Goal: Book appointment/travel/reservation

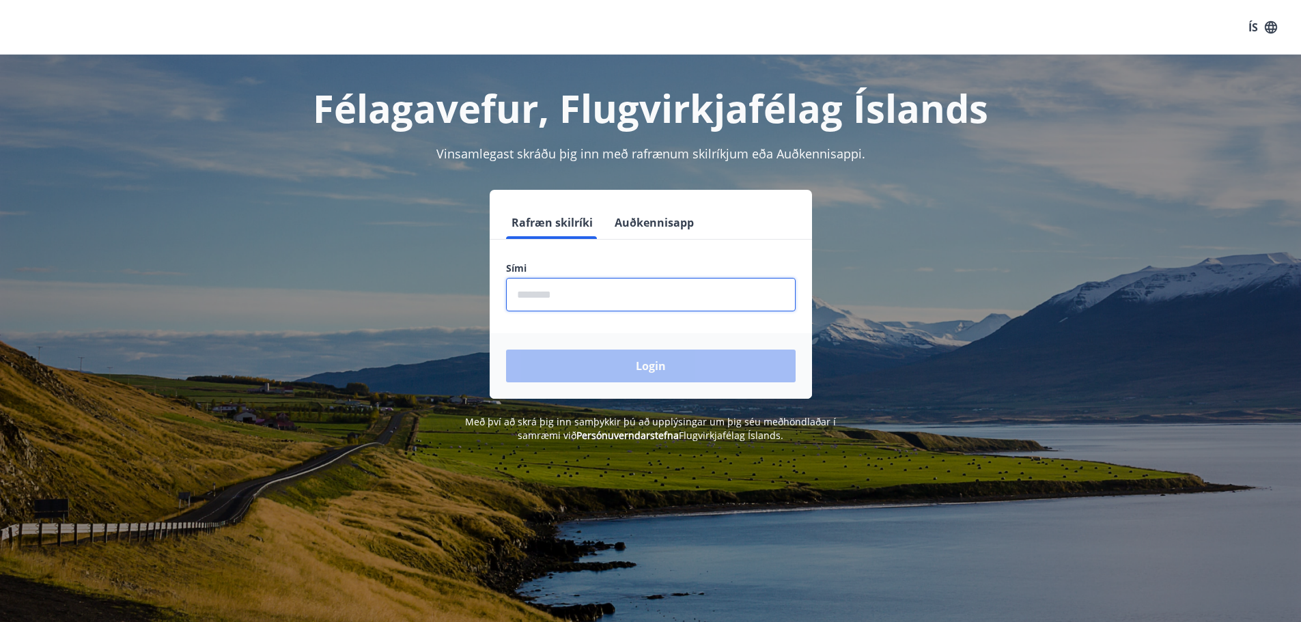
click at [624, 297] on input "phone" at bounding box center [651, 294] width 290 height 33
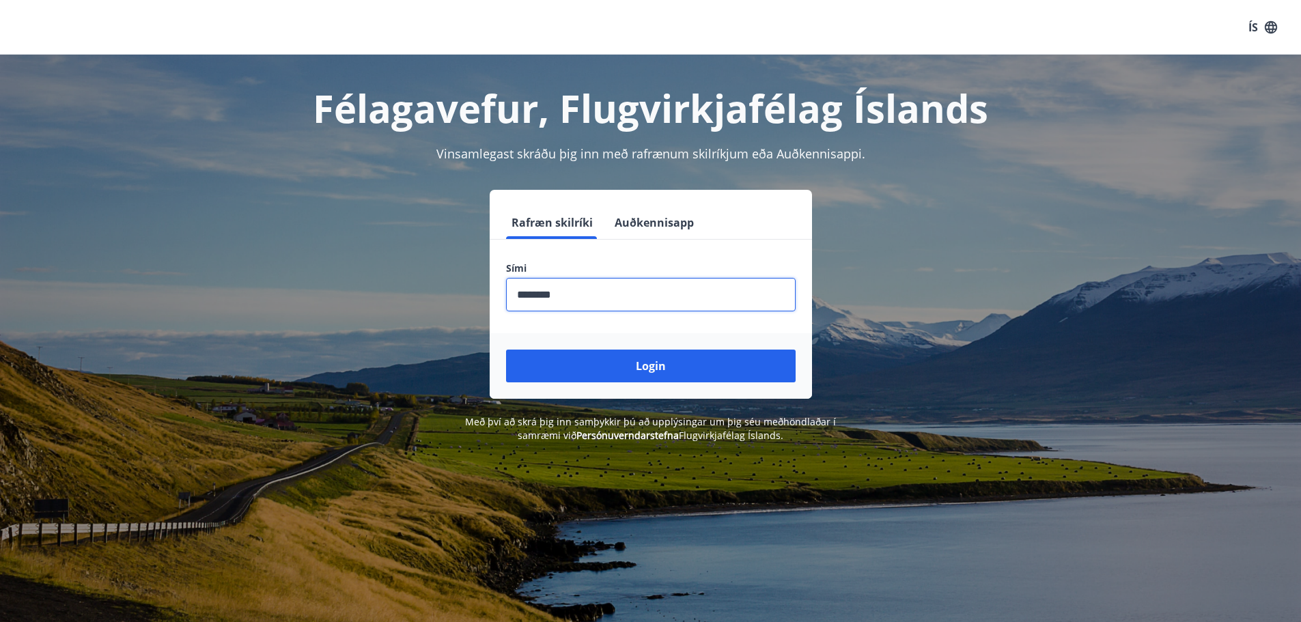
type input "********"
click at [506, 350] on button "Login" at bounding box center [651, 366] width 290 height 33
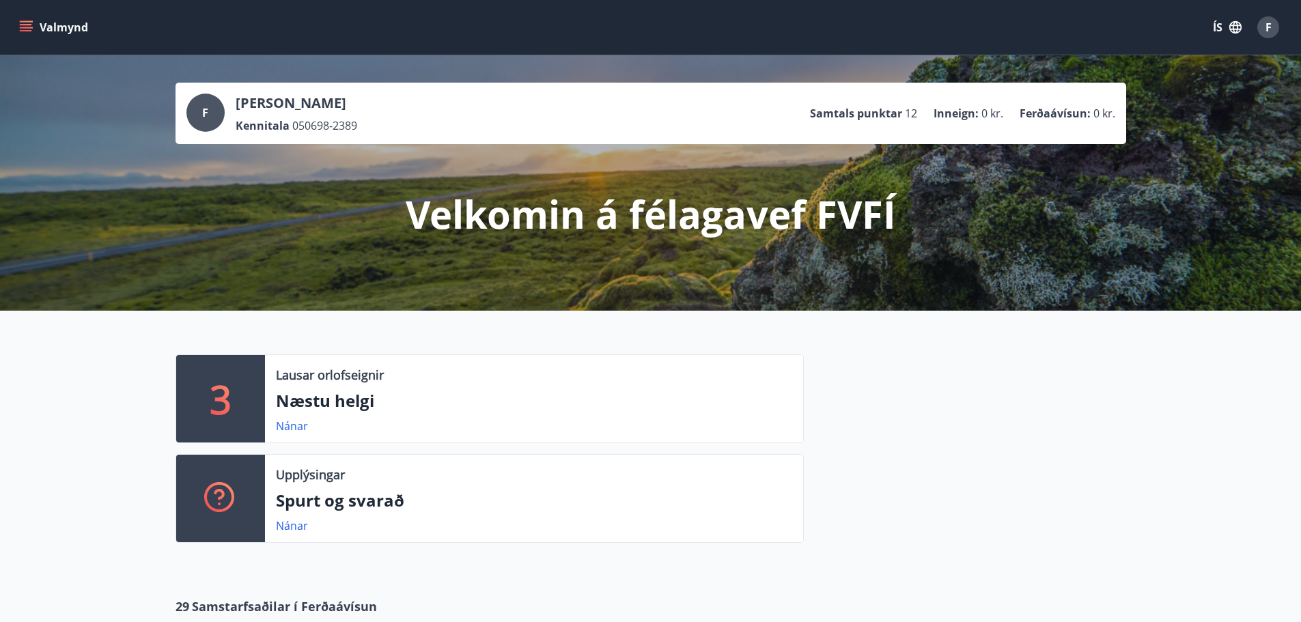
click at [24, 25] on icon "menu" at bounding box center [26, 24] width 12 height 1
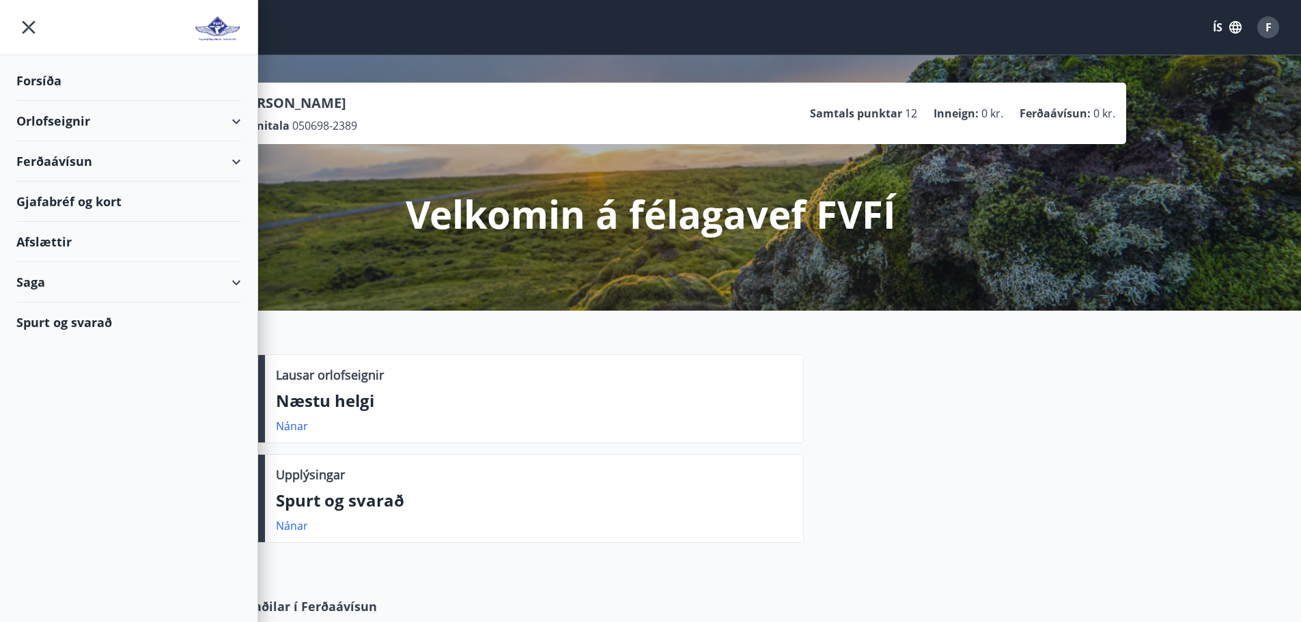
click at [234, 125] on div "Orlofseignir" at bounding box center [128, 121] width 225 height 40
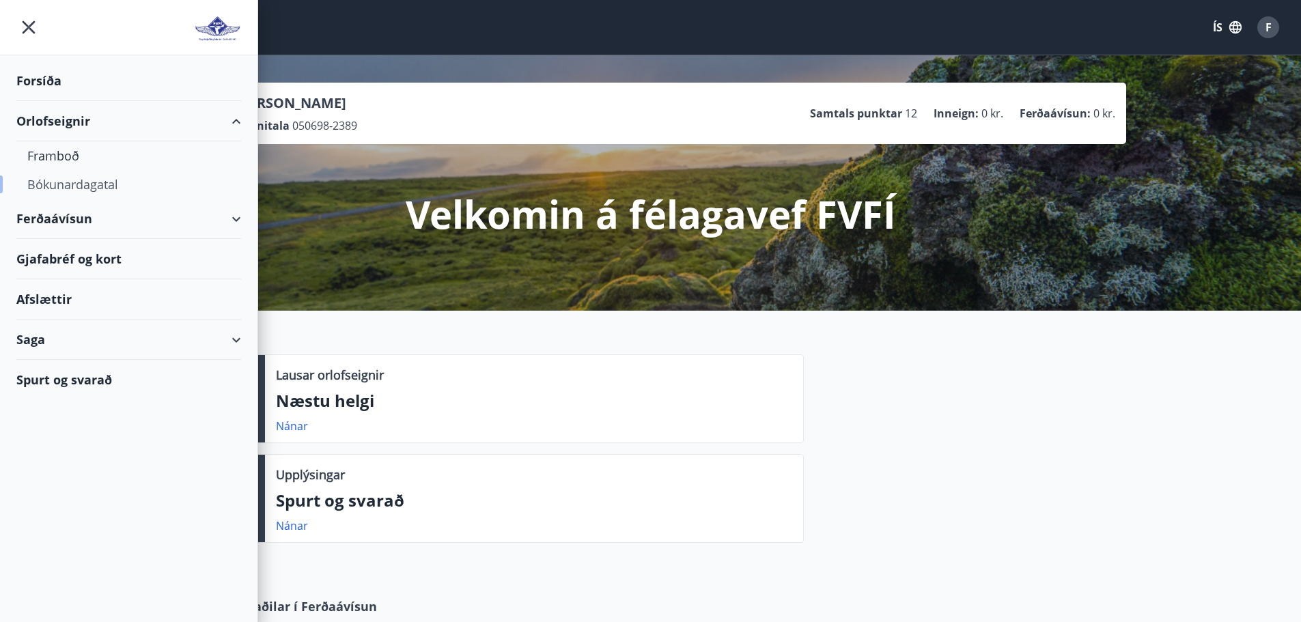
click at [79, 192] on div "Bókunardagatal" at bounding box center [128, 184] width 203 height 29
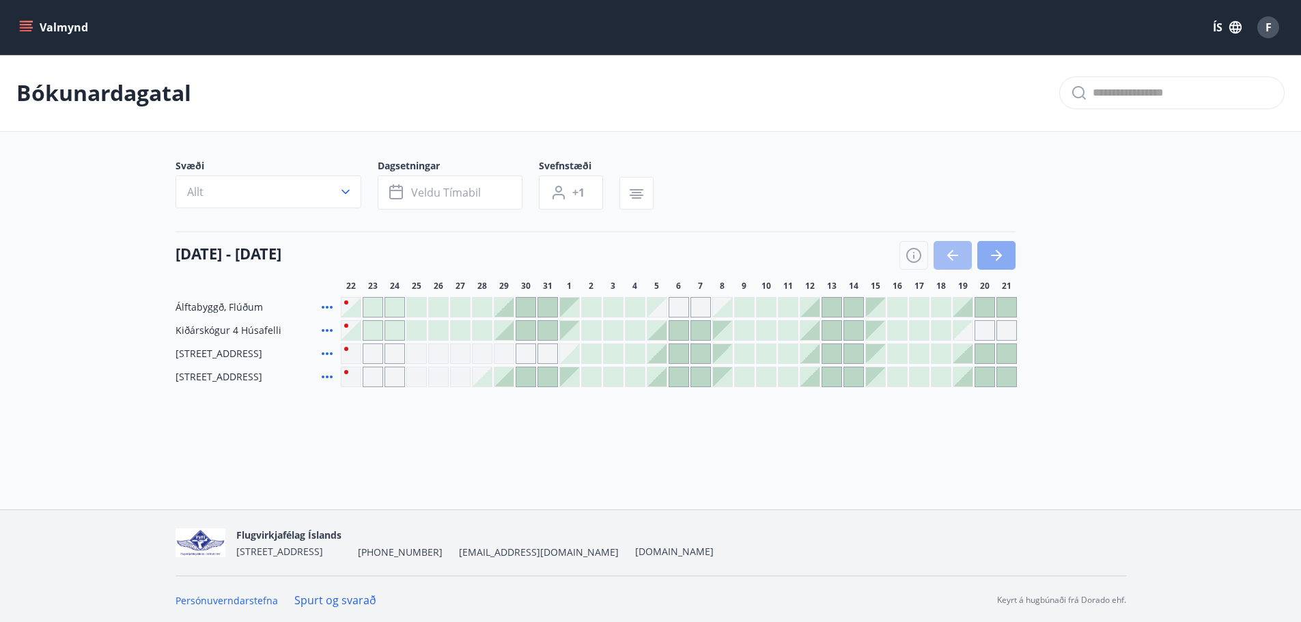
click at [1007, 251] on button "button" at bounding box center [996, 255] width 38 height 29
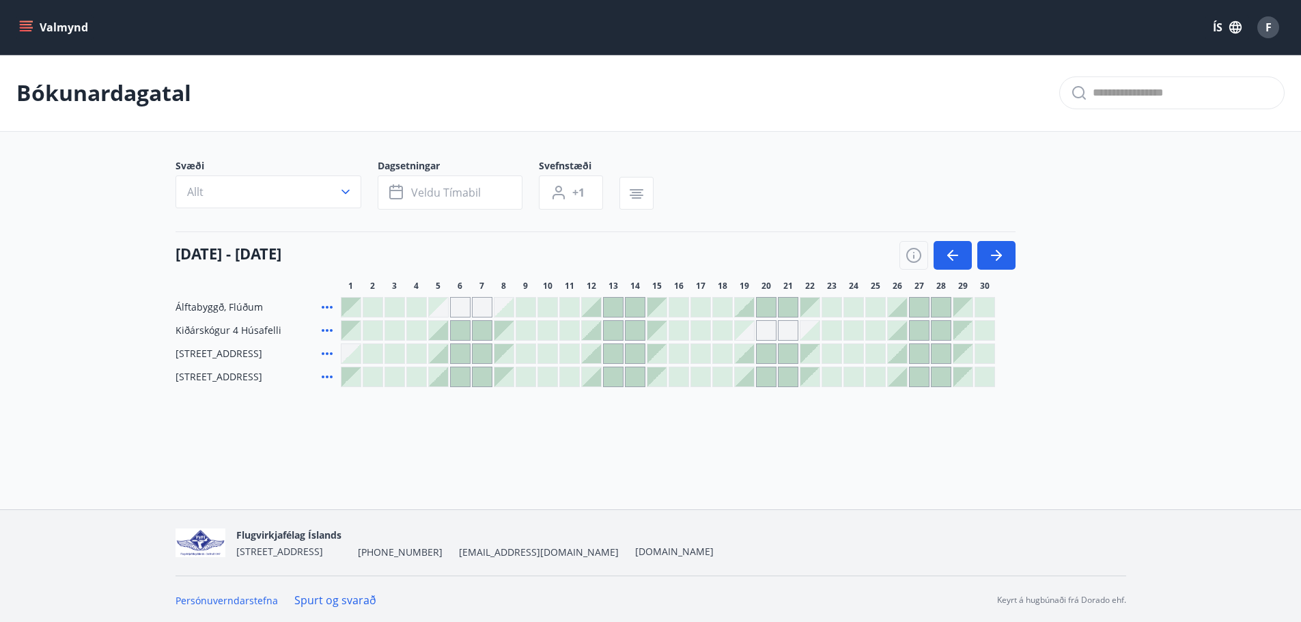
drag, startPoint x: 954, startPoint y: 259, endPoint x: 781, endPoint y: 320, distance: 183.2
click at [954, 260] on icon "button" at bounding box center [953, 255] width 16 height 16
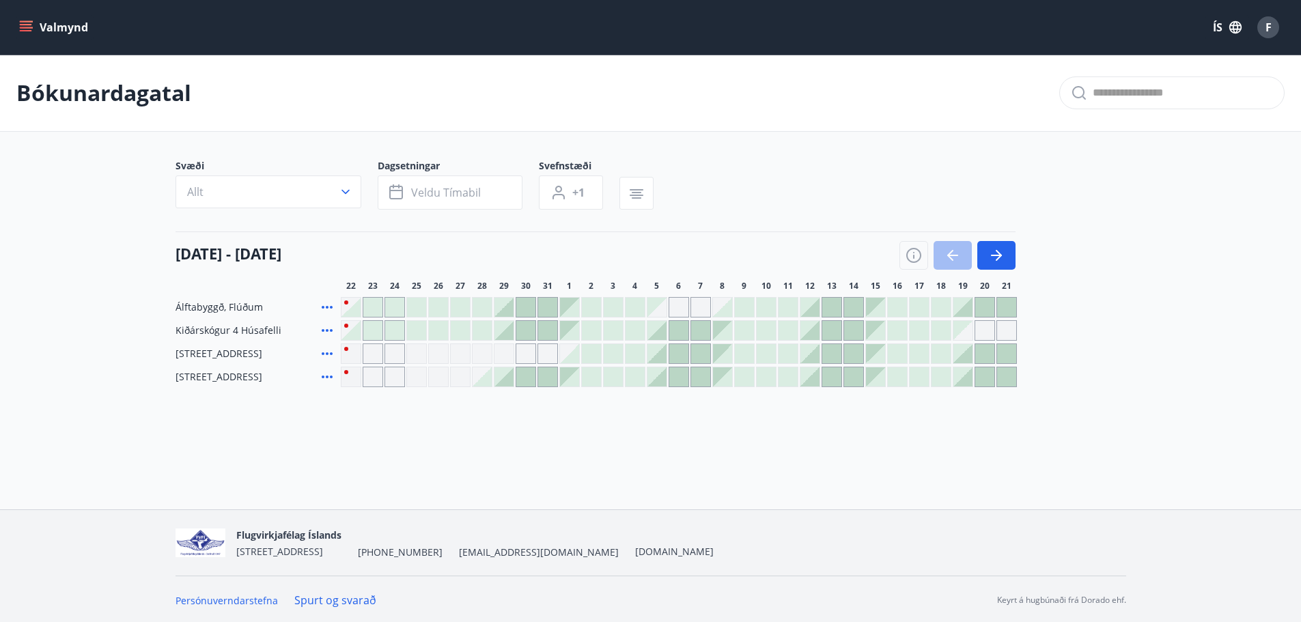
click at [542, 305] on div at bounding box center [547, 307] width 19 height 19
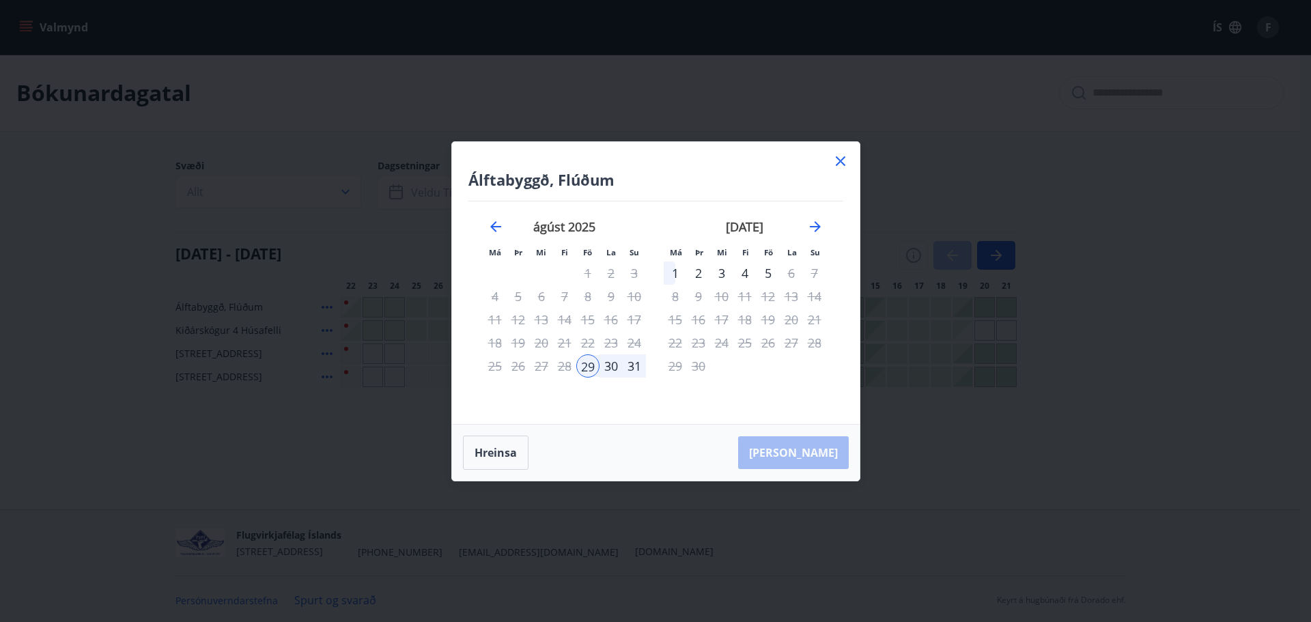
click at [837, 158] on icon at bounding box center [841, 161] width 16 height 16
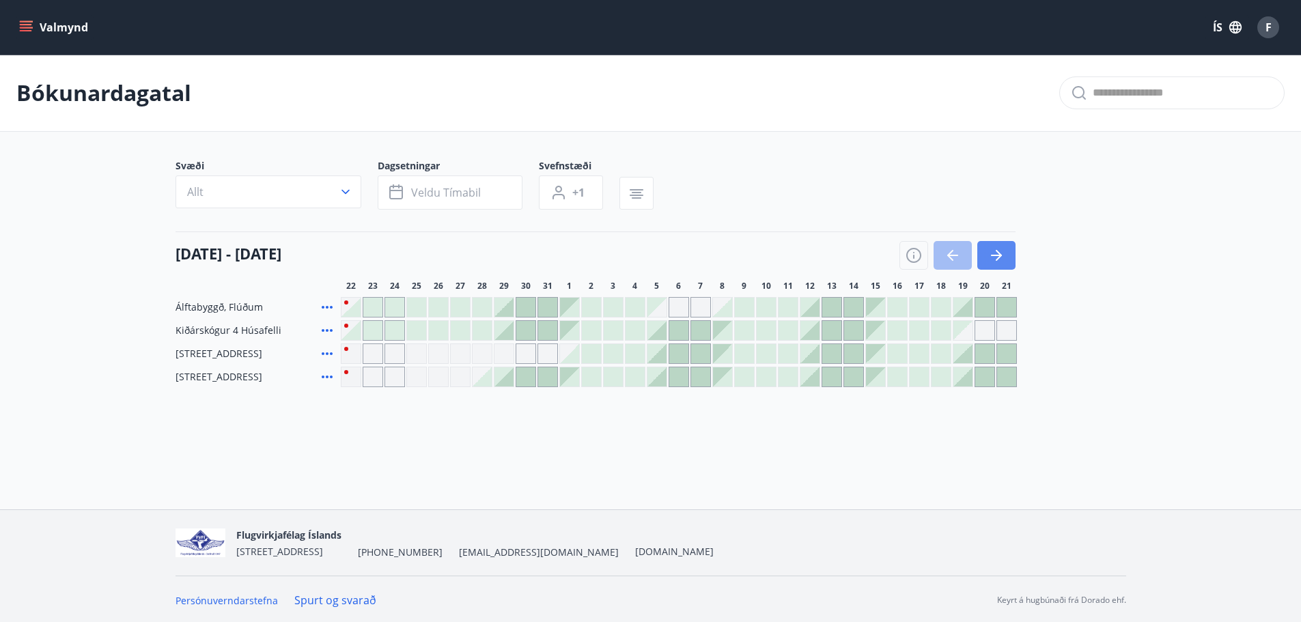
click at [1000, 268] on button "button" at bounding box center [996, 255] width 38 height 29
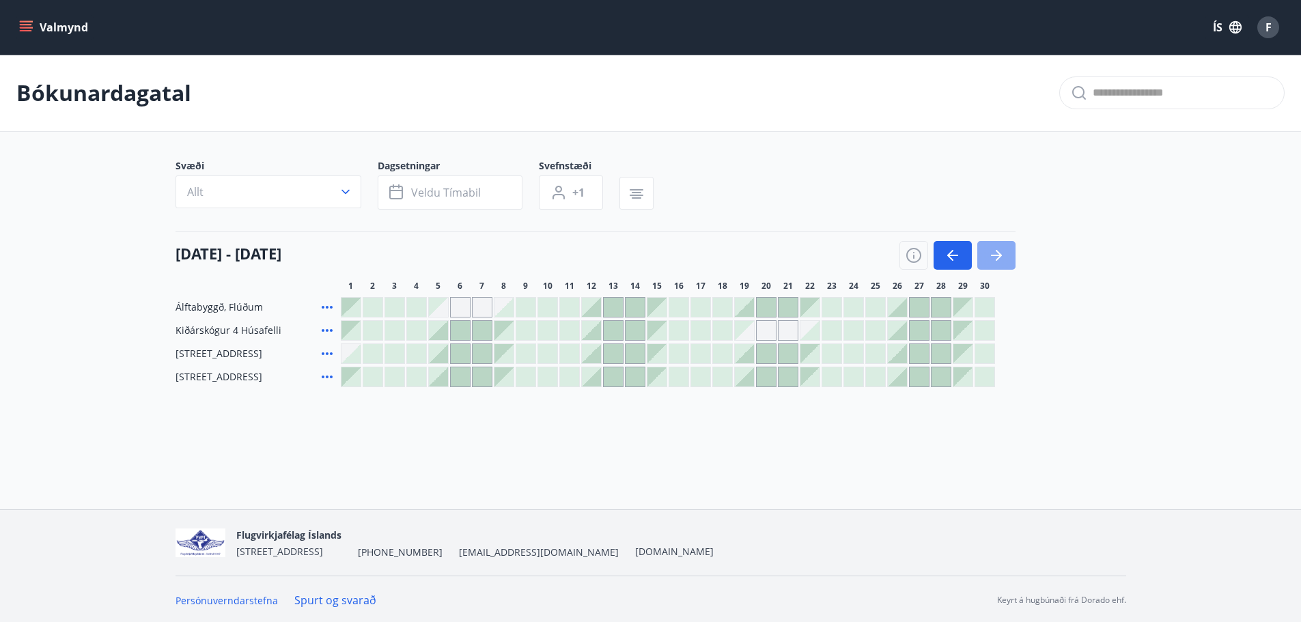
click at [1000, 268] on button "button" at bounding box center [996, 255] width 38 height 29
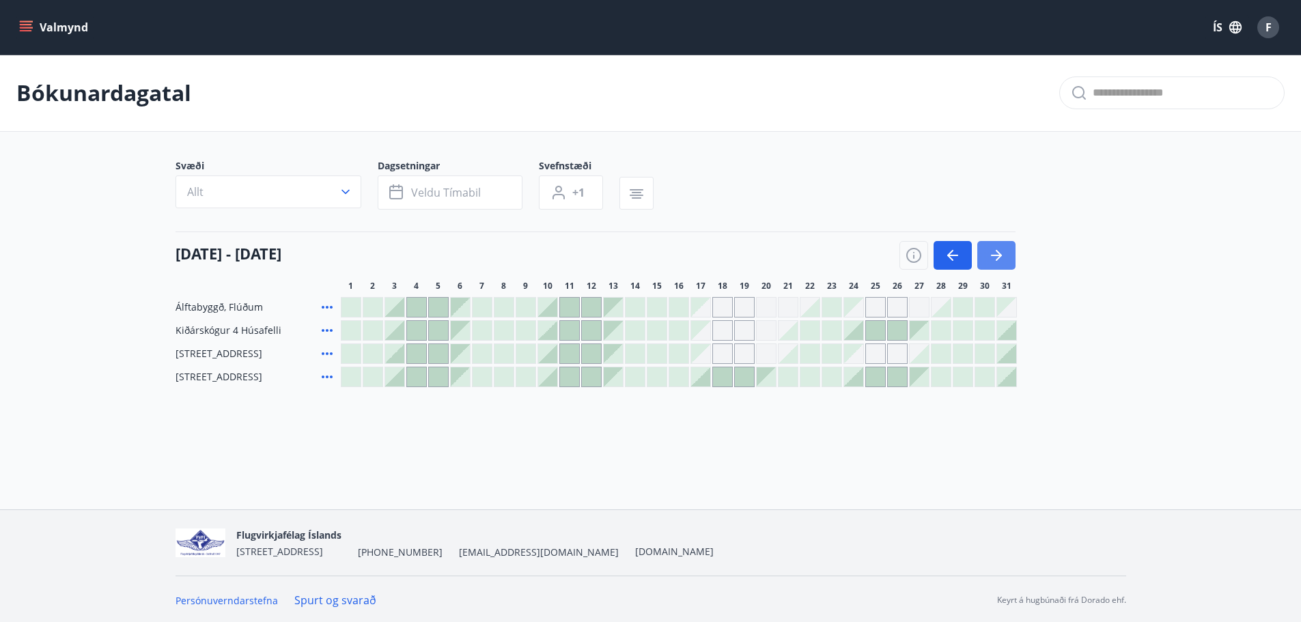
click at [1000, 268] on button "button" at bounding box center [996, 255] width 38 height 29
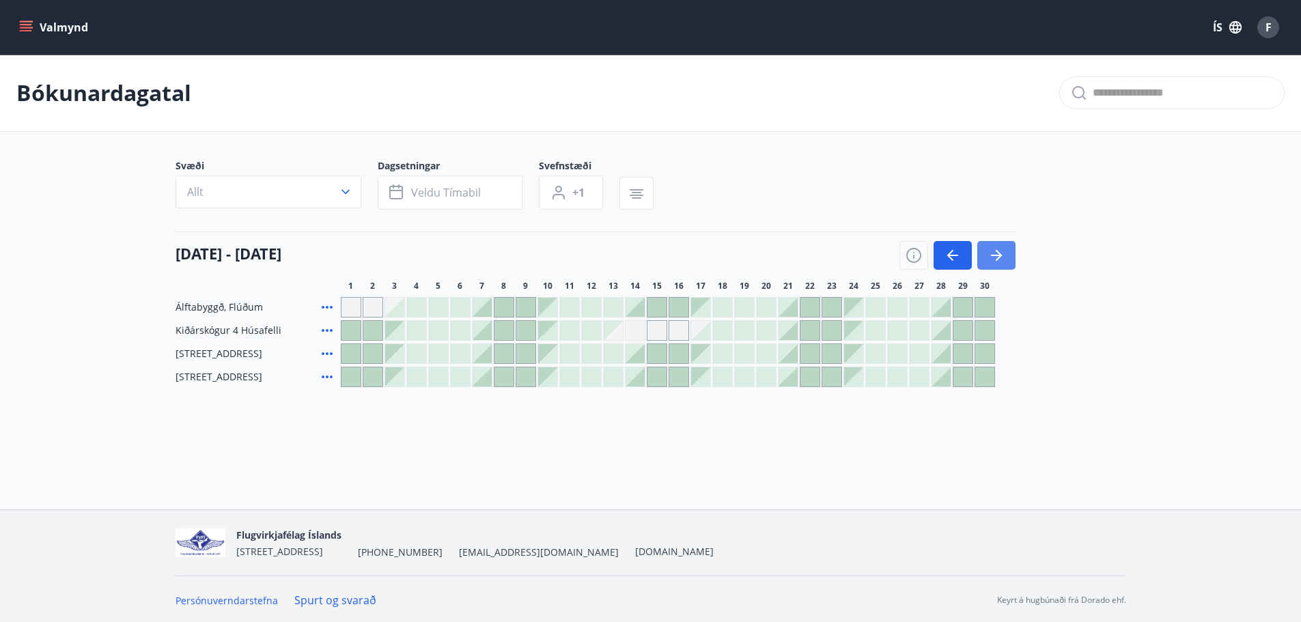
click at [999, 269] on button "button" at bounding box center [996, 255] width 38 height 29
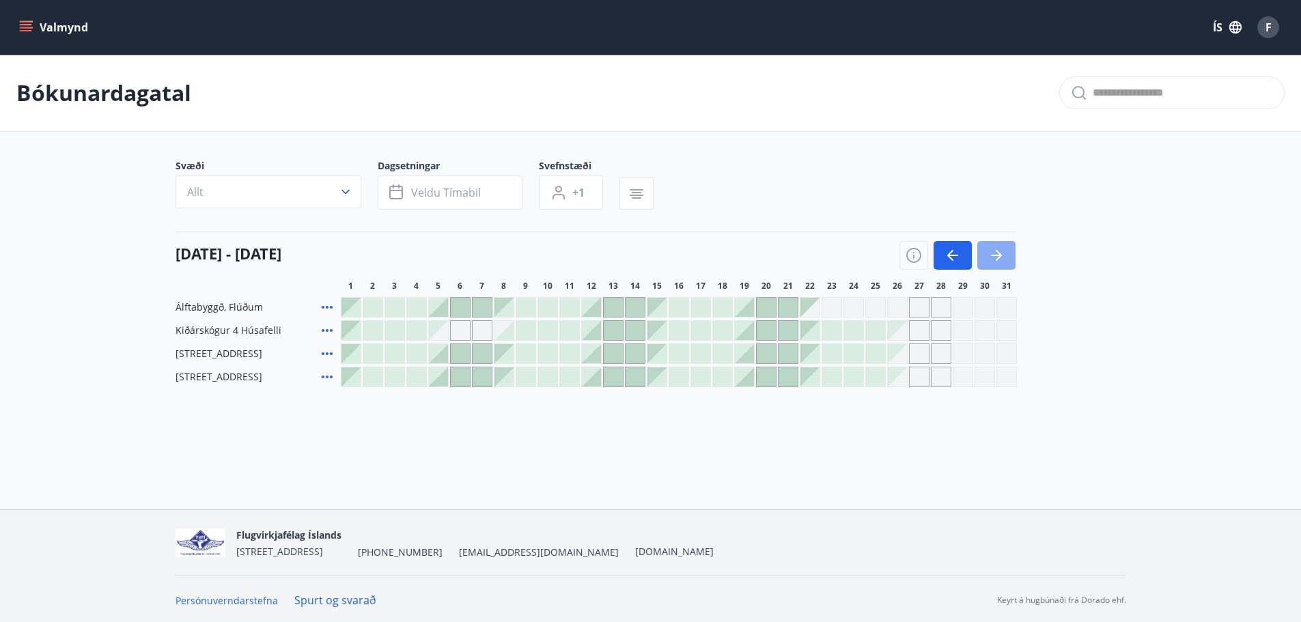
click at [996, 241] on button "button" at bounding box center [996, 255] width 38 height 29
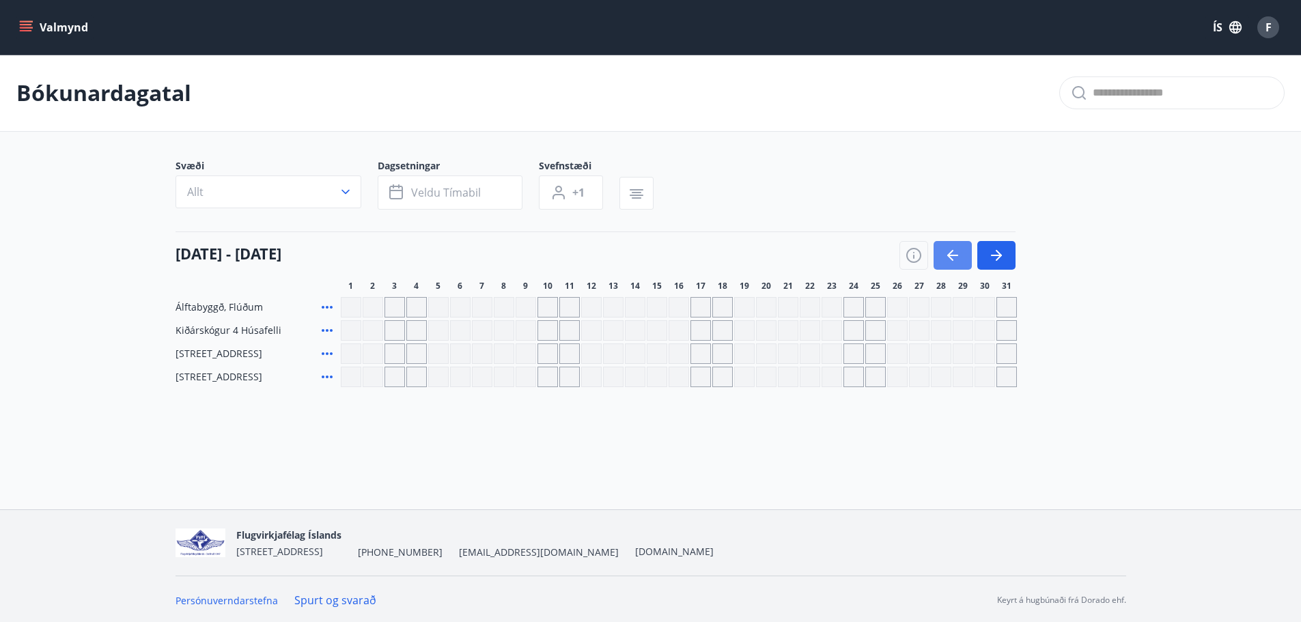
click at [947, 261] on icon "button" at bounding box center [953, 255] width 16 height 16
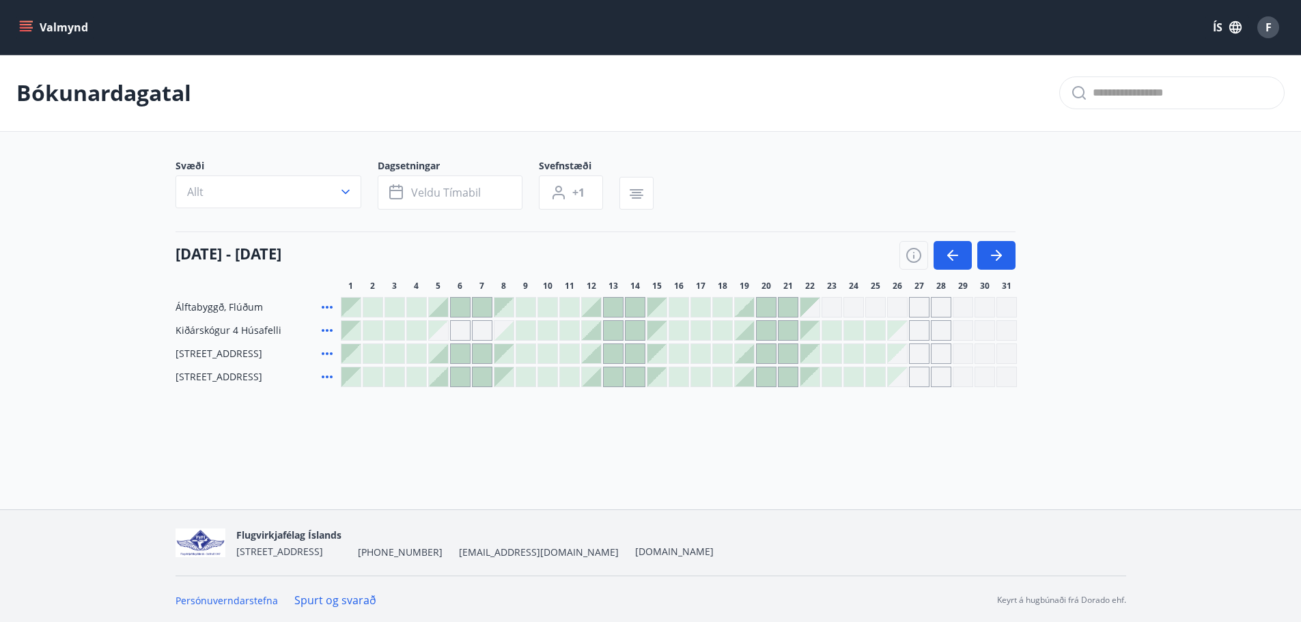
click at [329, 310] on icon at bounding box center [327, 307] width 16 height 16
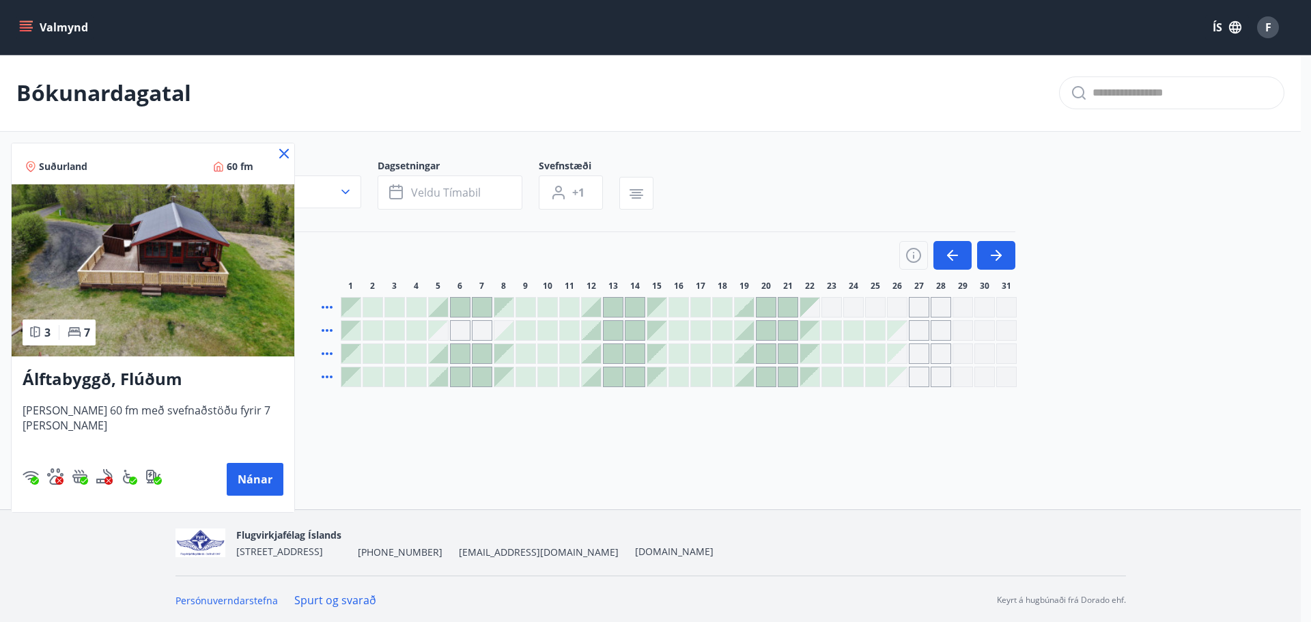
click at [279, 156] on icon at bounding box center [284, 154] width 10 height 10
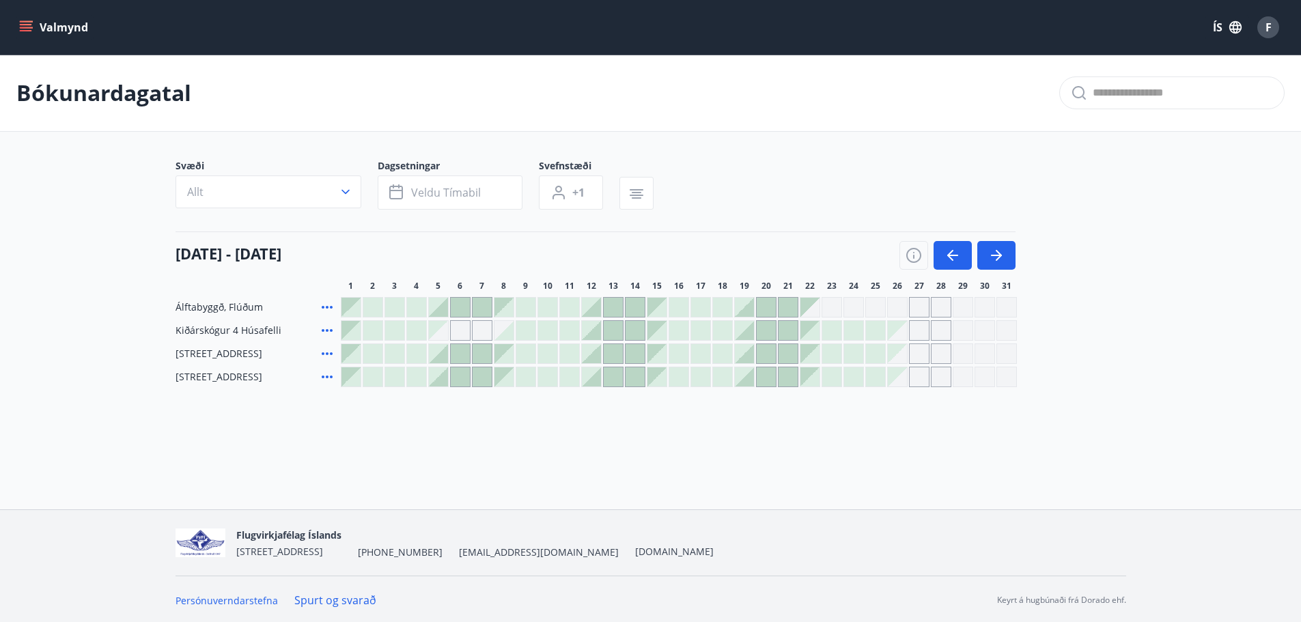
scroll to position [2, 0]
click at [288, 449] on div "Valmynd ÍS F Bókunardagatal Svæði Allt Dagsetningar Veldu tímabil Svefnstæði +1…" at bounding box center [650, 253] width 1301 height 510
